Goal: Task Accomplishment & Management: Use online tool/utility

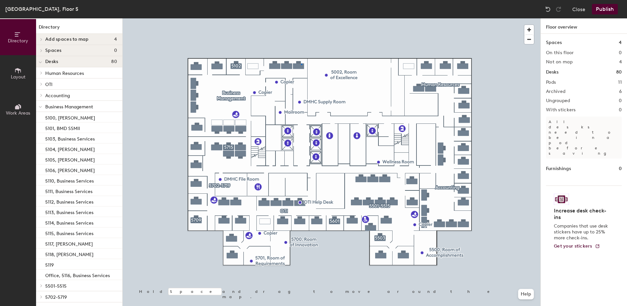
click at [301, 18] on div at bounding box center [332, 18] width 418 height 0
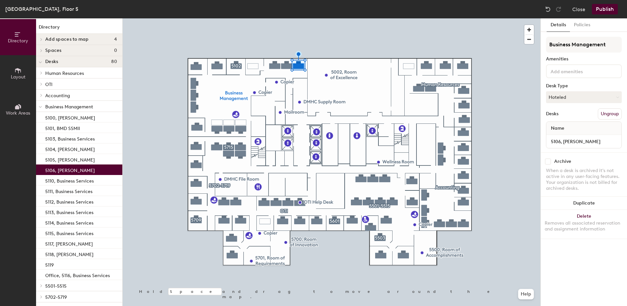
click at [219, 18] on div at bounding box center [332, 18] width 418 height 0
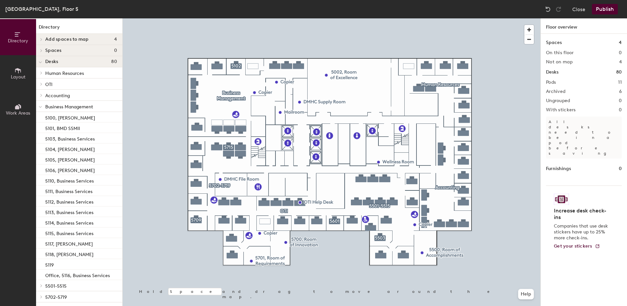
click at [124, 18] on div at bounding box center [332, 18] width 418 height 0
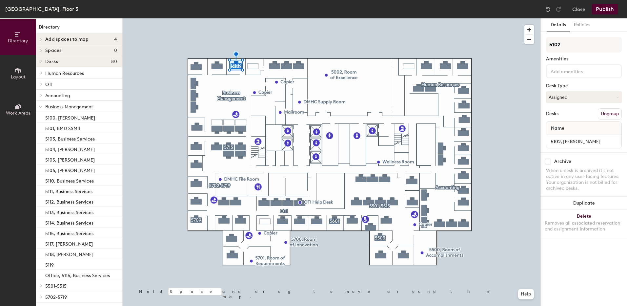
click at [195, 18] on div at bounding box center [332, 18] width 418 height 0
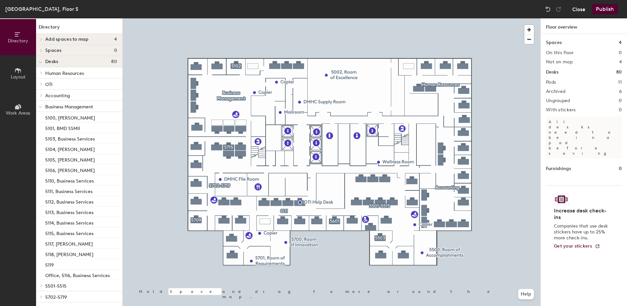
click at [584, 7] on button "Close" at bounding box center [578, 9] width 13 height 10
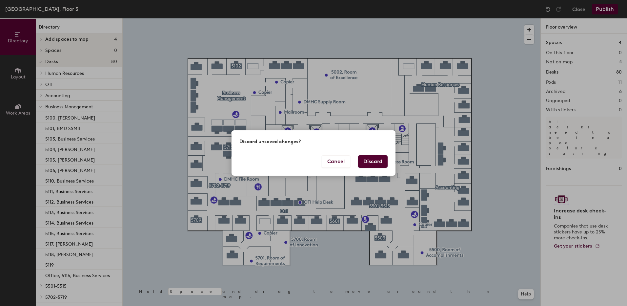
click at [367, 161] on button "Discard" at bounding box center [373, 161] width 30 height 12
